Goal: Navigation & Orientation: Find specific page/section

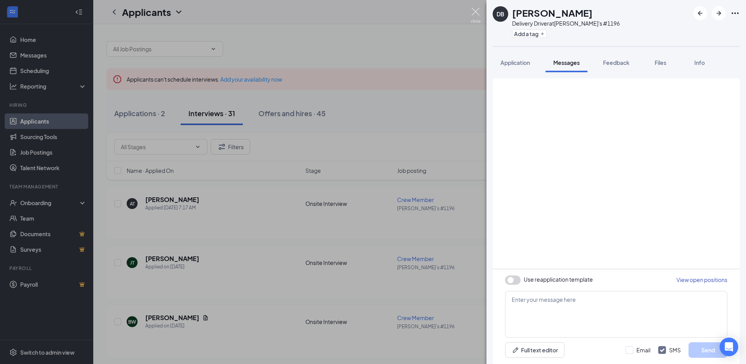
click at [477, 13] on img at bounding box center [476, 15] width 10 height 15
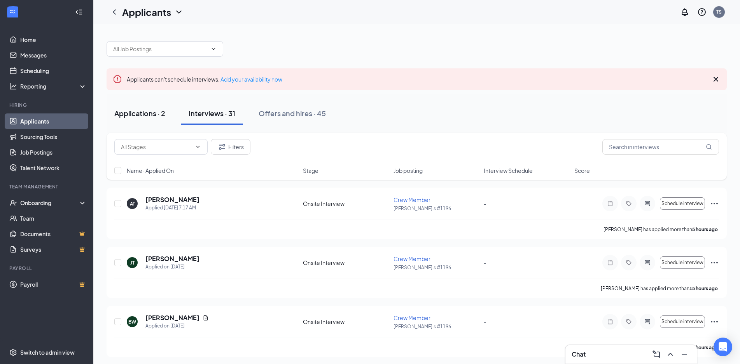
click at [135, 114] on div "Applications · 2" at bounding box center [139, 113] width 51 height 10
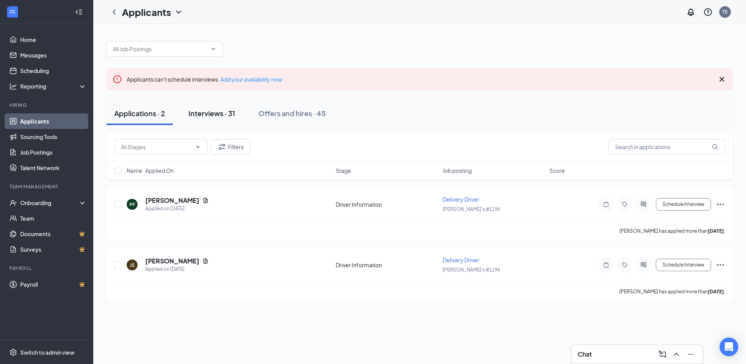
click at [223, 114] on div "Interviews · 31" at bounding box center [212, 113] width 47 height 10
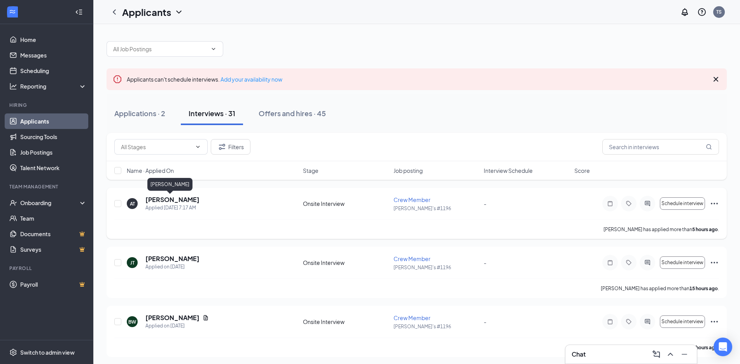
click at [172, 201] on h5 "[PERSON_NAME]" at bounding box center [172, 200] width 54 height 9
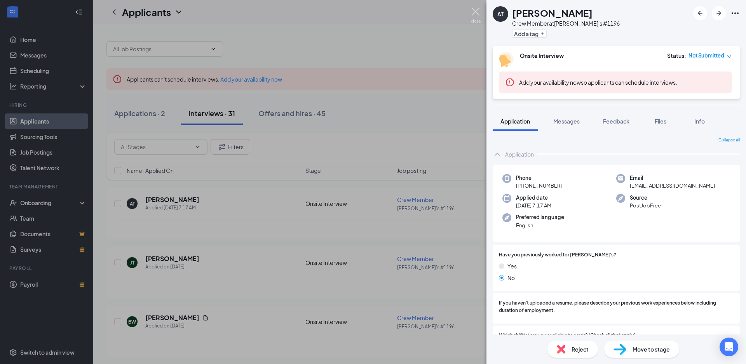
click at [477, 12] on img at bounding box center [476, 15] width 10 height 15
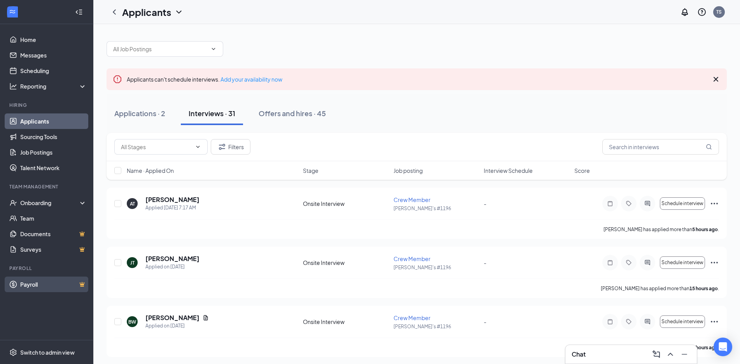
click at [23, 283] on link "Payroll" at bounding box center [53, 285] width 66 height 16
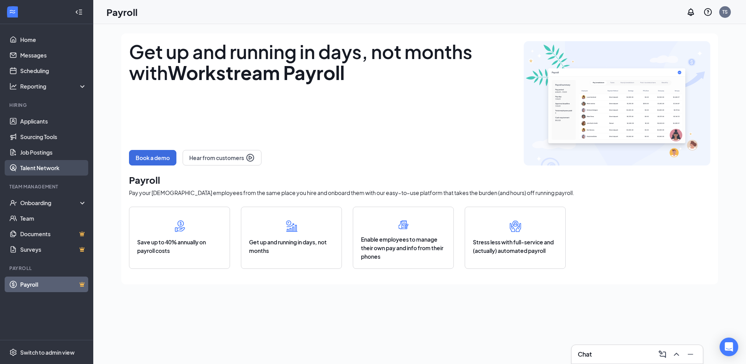
click at [49, 171] on link "Talent Network" at bounding box center [53, 168] width 66 height 16
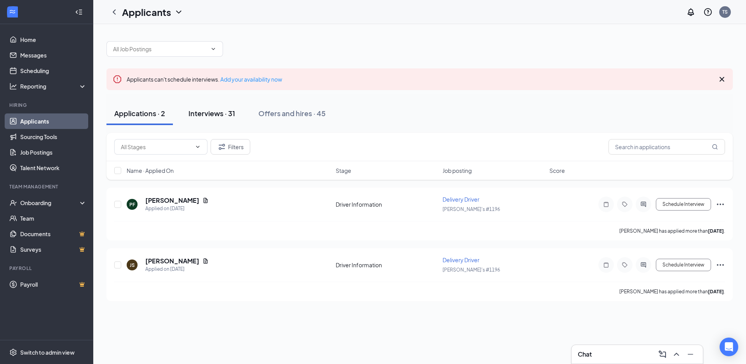
click at [203, 114] on div "Interviews · 31" at bounding box center [212, 113] width 47 height 10
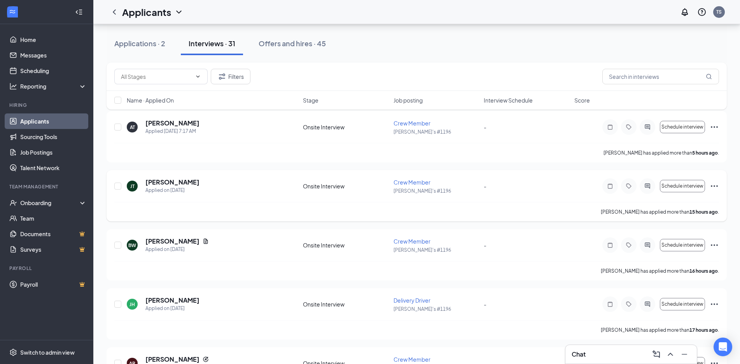
scroll to position [78, 0]
click at [48, 170] on link "Talent Network" at bounding box center [53, 168] width 66 height 16
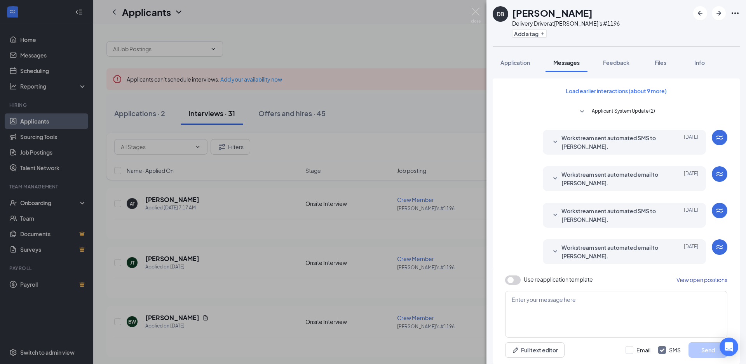
scroll to position [99, 0]
